Goal: Task Accomplishment & Management: Use online tool/utility

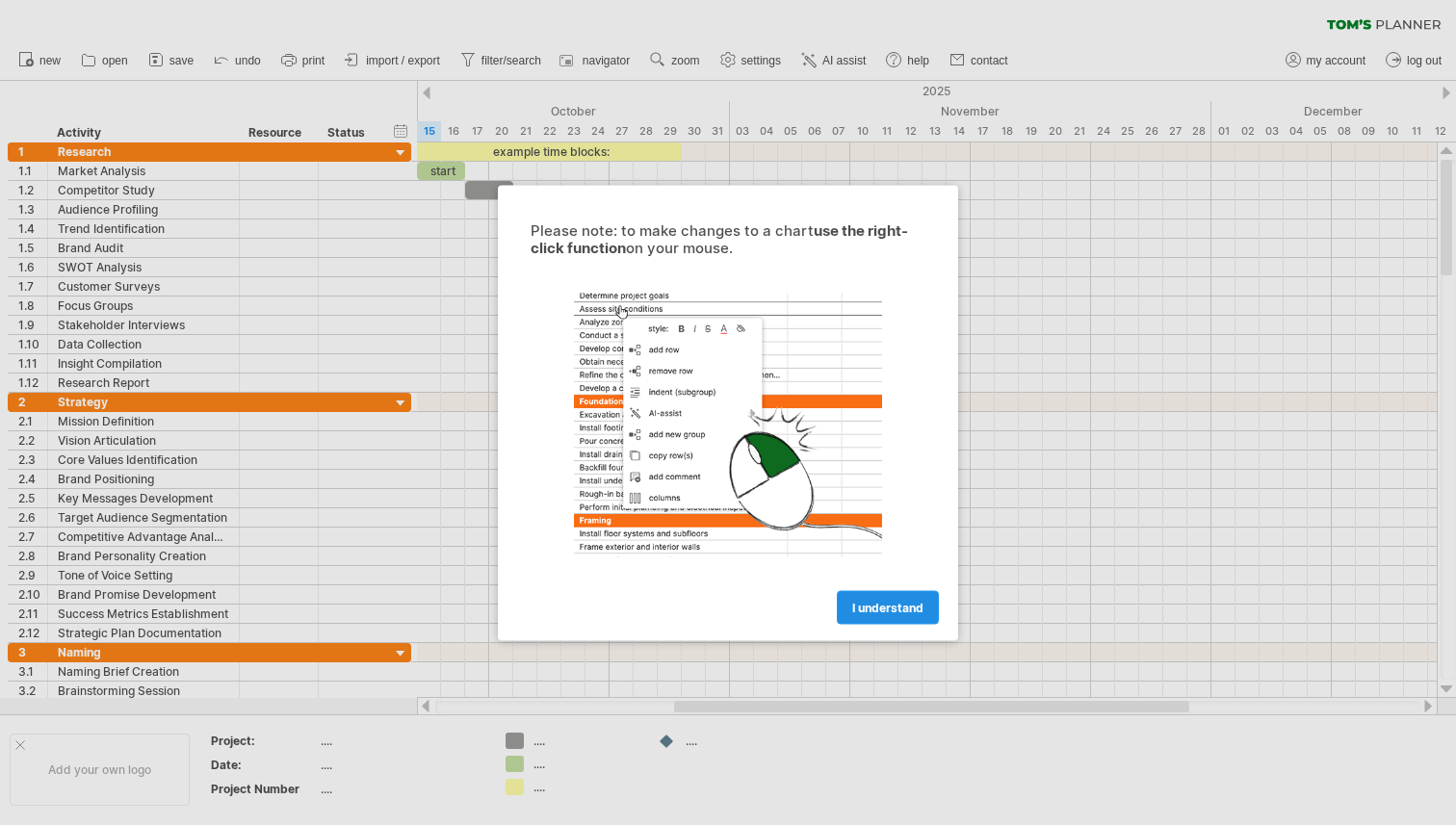
click at [873, 595] on link "I understand" at bounding box center [887, 606] width 102 height 34
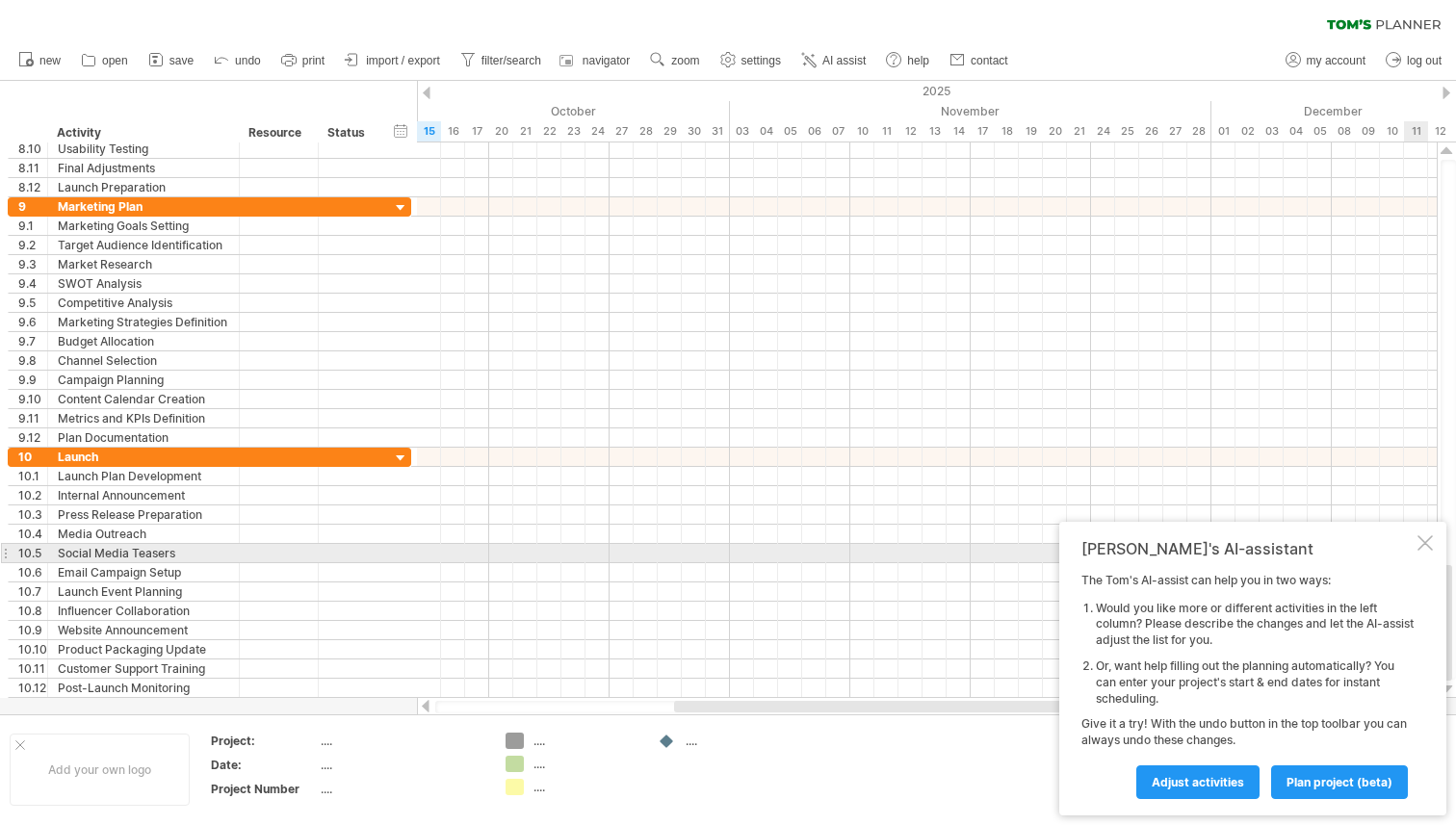
click at [1432, 549] on div at bounding box center [1425, 544] width 15 height 15
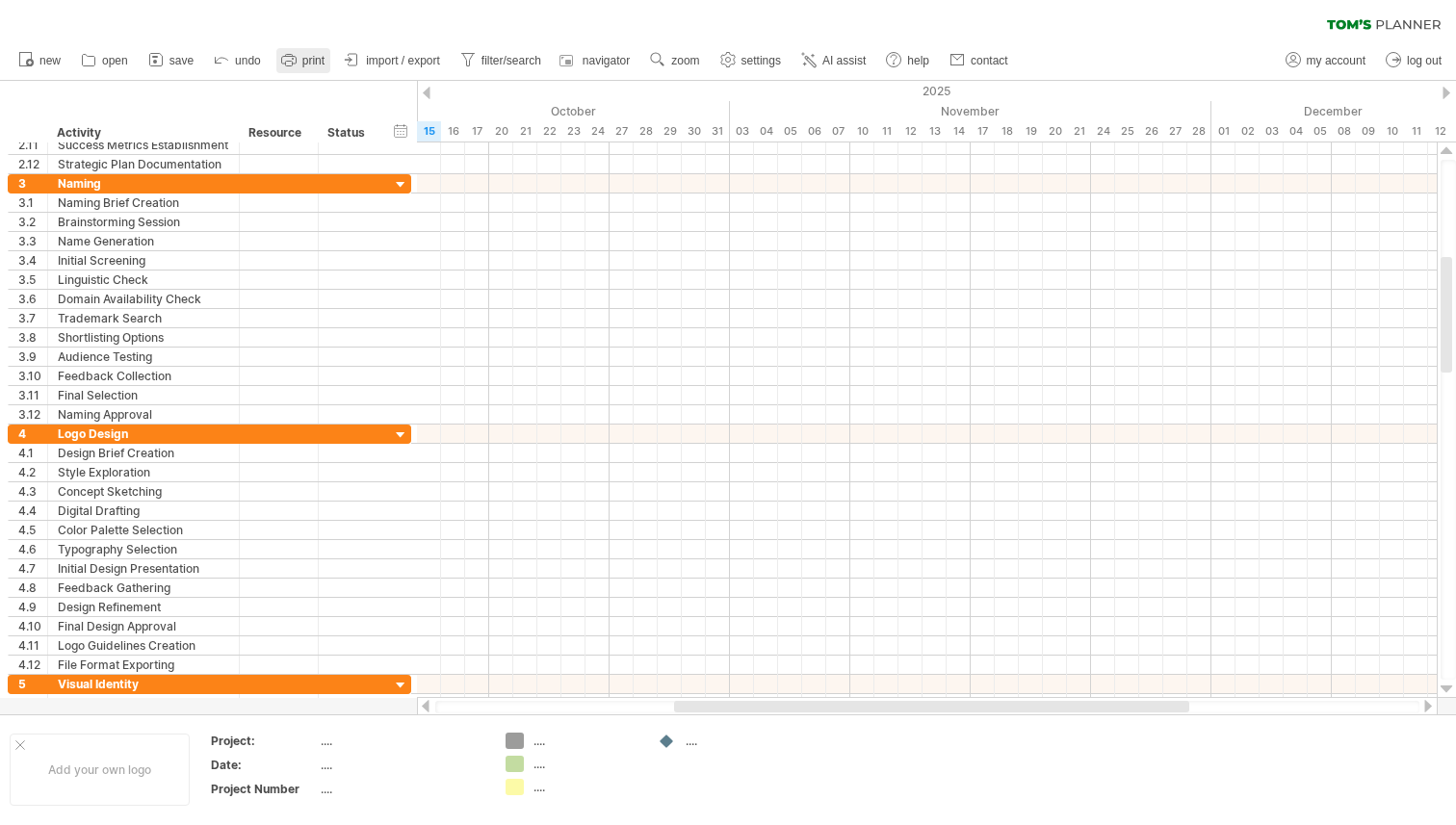
click at [307, 60] on span "print" at bounding box center [313, 61] width 22 height 13
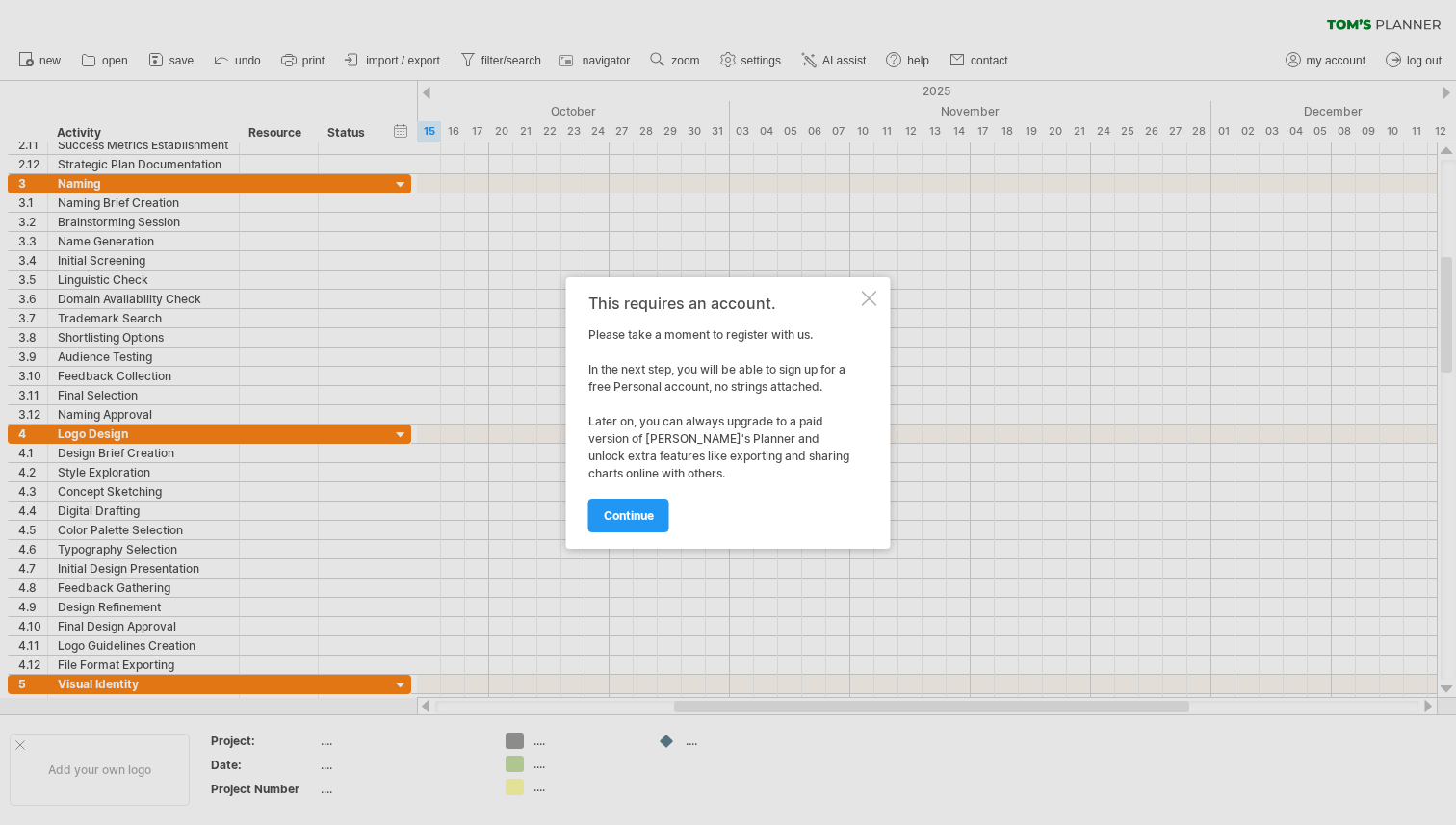
click at [853, 293] on div "This requires an account. Please take a moment to register with us. In the next…" at bounding box center [728, 413] width 325 height 272
click at [865, 297] on div at bounding box center [869, 299] width 15 height 15
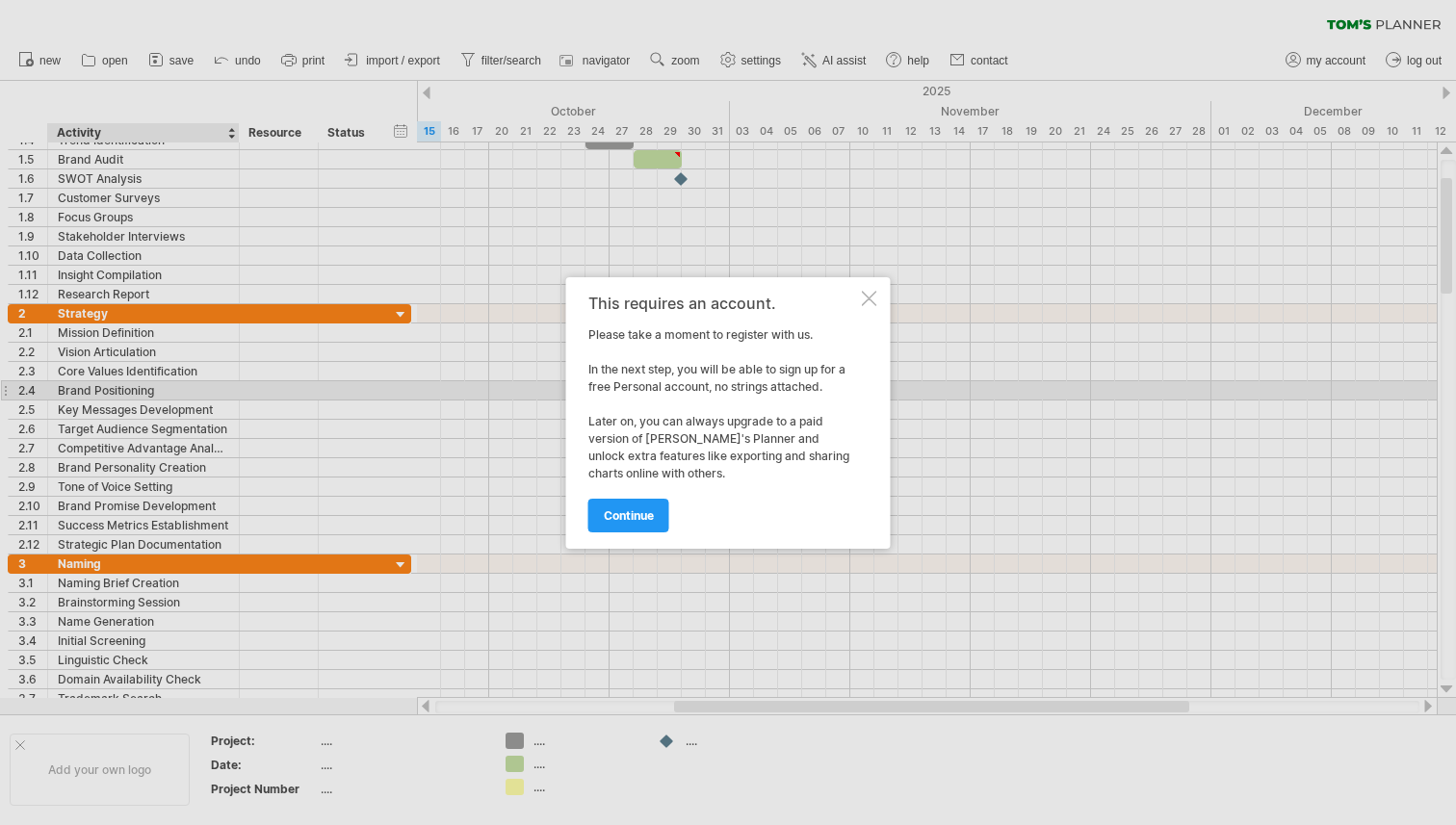
click at [873, 291] on div at bounding box center [869, 299] width 15 height 15
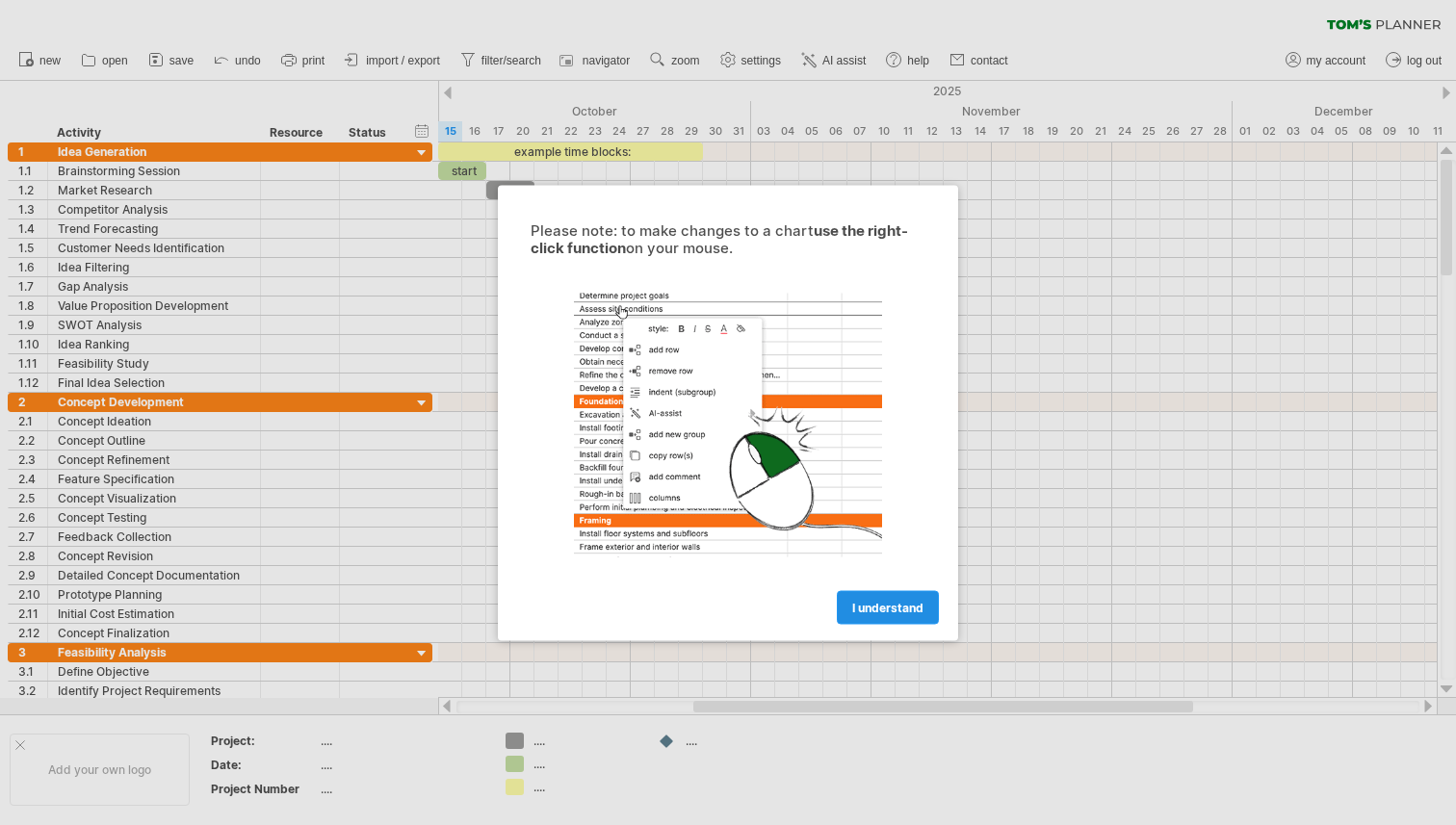
click at [884, 601] on span "I understand" at bounding box center [887, 606] width 71 height 14
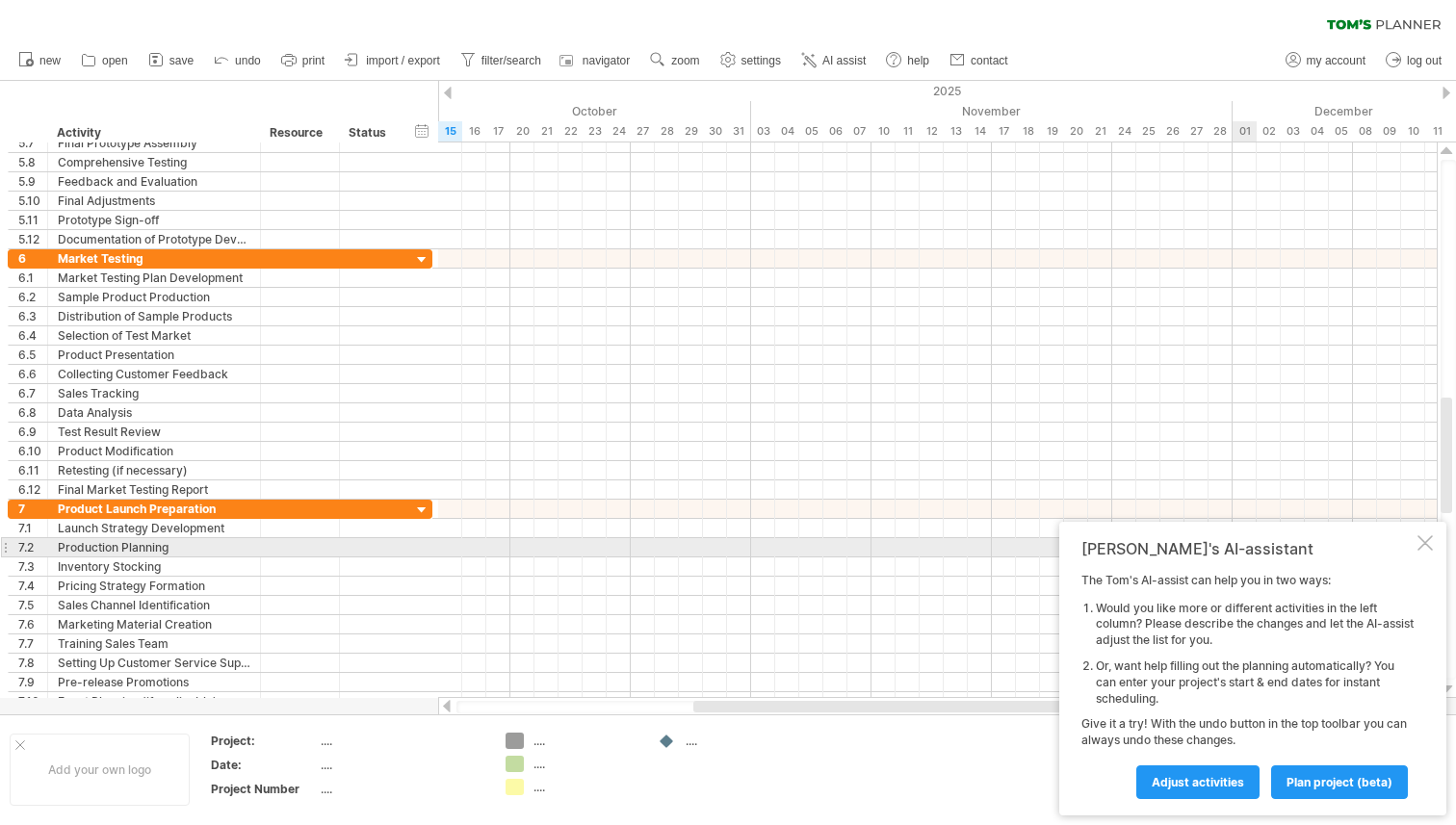
click at [1430, 533] on div "[PERSON_NAME]'s AI-assistant The [PERSON_NAME]'s AI-assist can help you in two …" at bounding box center [1253, 669] width 387 height 294
click at [1430, 542] on div at bounding box center [1425, 544] width 15 height 15
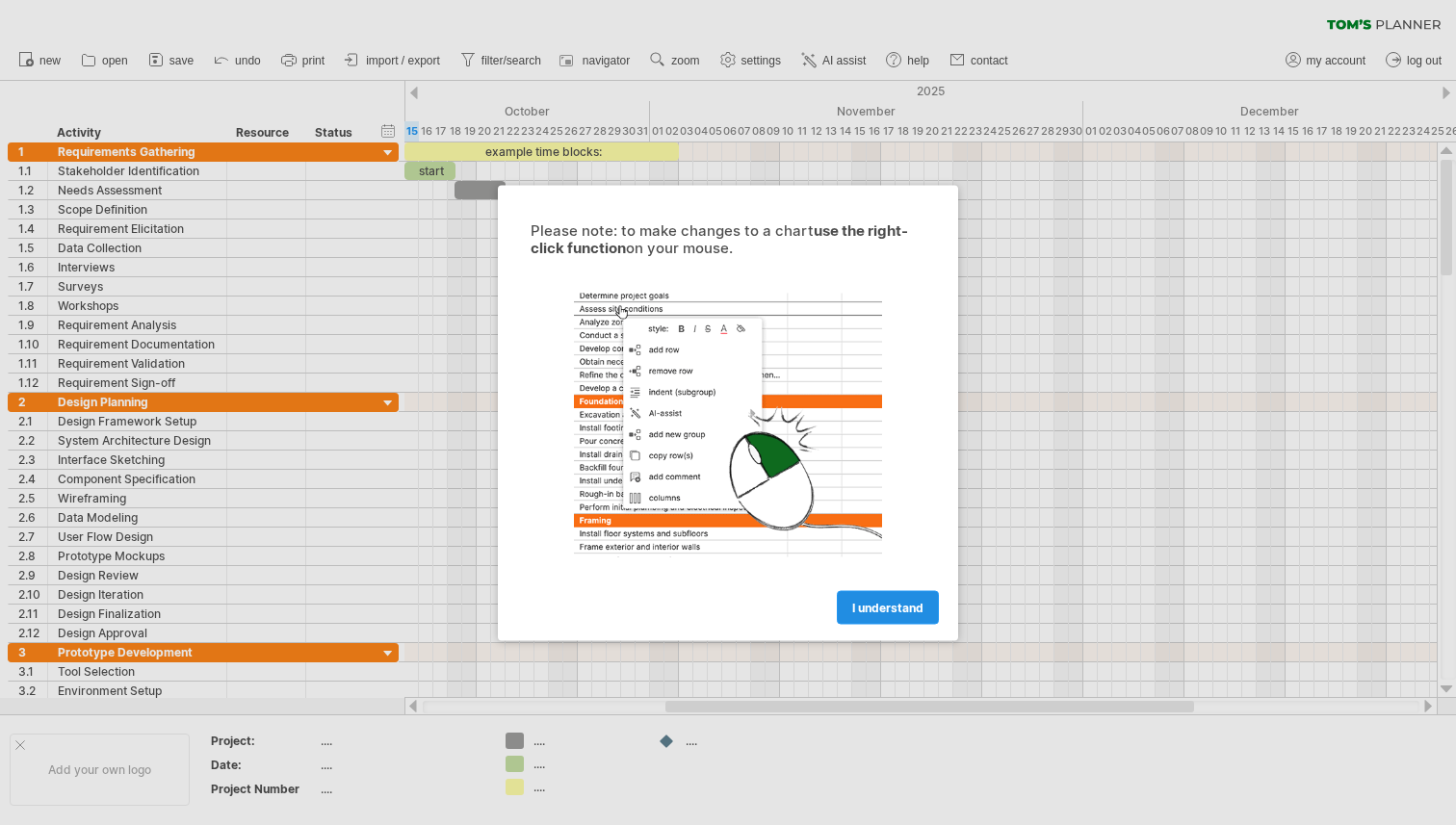
click at [858, 601] on span "I understand" at bounding box center [887, 606] width 71 height 14
